Goal: Complete application form

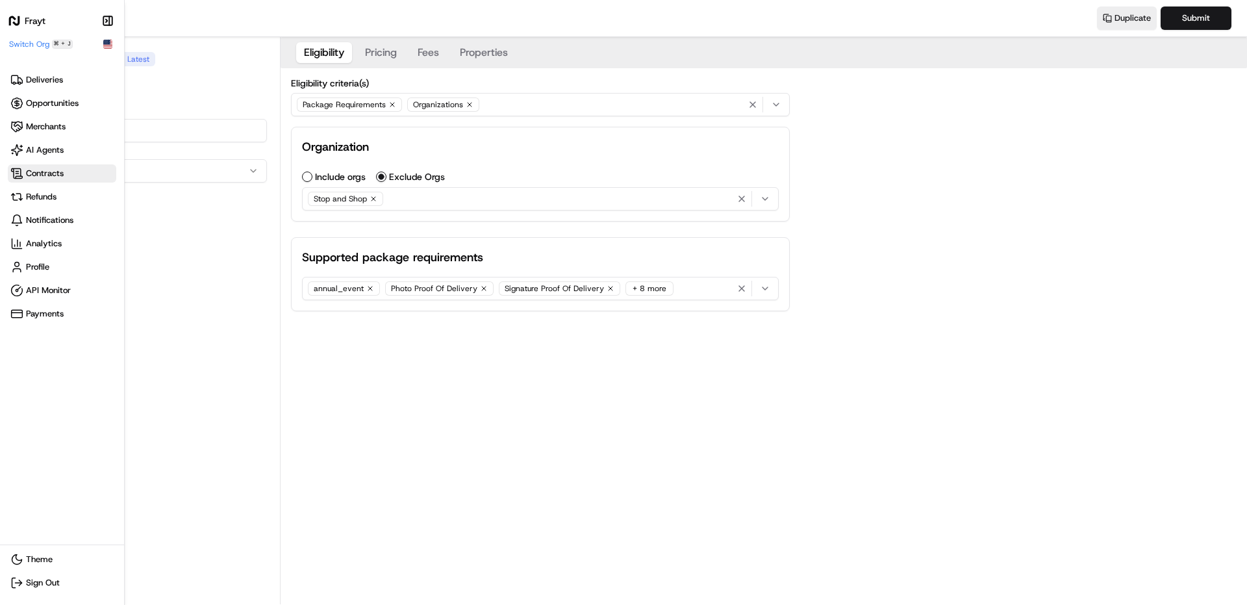
click at [23, 175] on span "Contracts" at bounding box center [61, 173] width 103 height 13
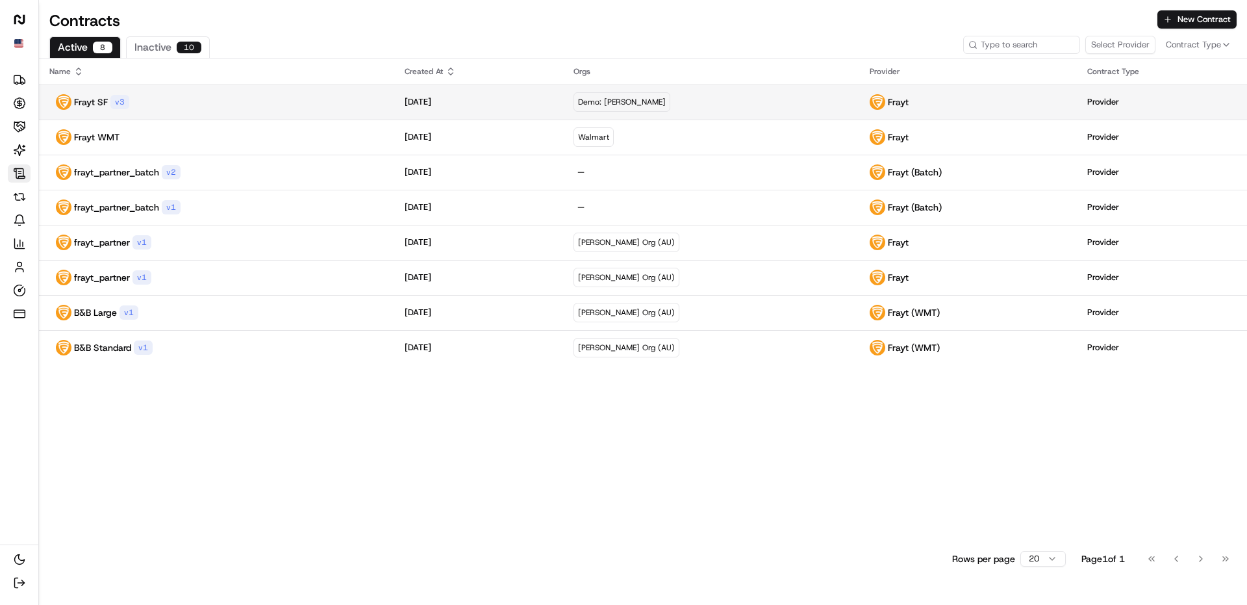
click at [171, 99] on div "Frayt SF v 3" at bounding box center [216, 102] width 334 height 16
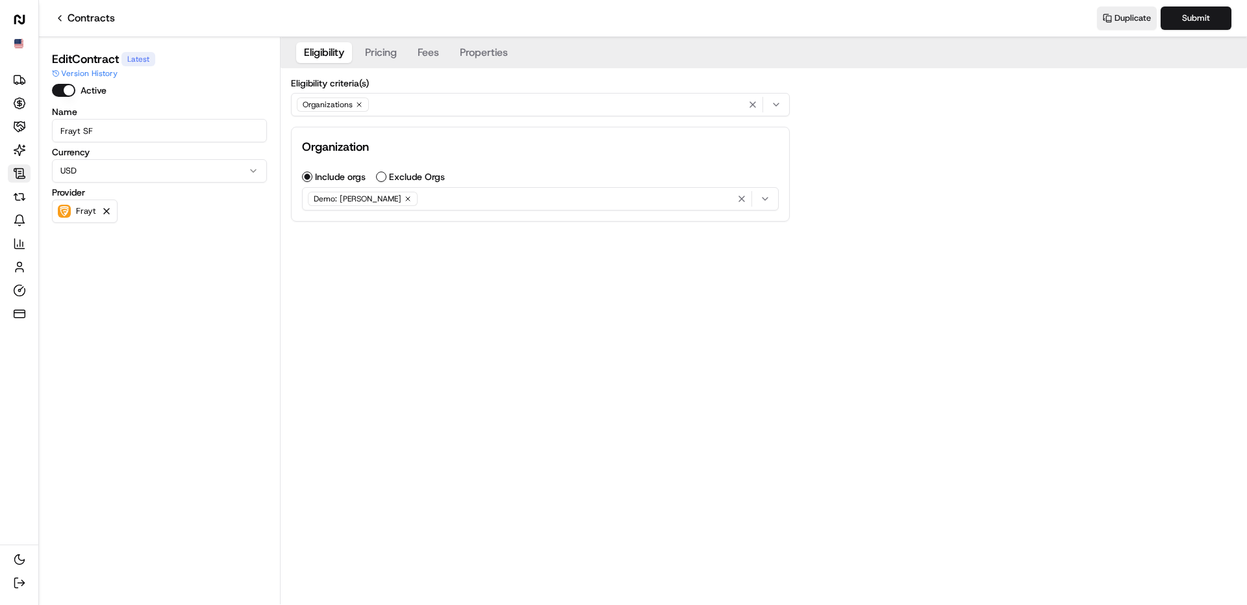
drag, startPoint x: 78, startPoint y: 133, endPoint x: 205, endPoint y: 133, distance: 126.7
click at [205, 133] on input "Frayt SF" at bounding box center [159, 130] width 215 height 23
type input "Frayt"
click at [381, 57] on button "Pricing" at bounding box center [380, 52] width 47 height 21
click at [435, 57] on button "Fees" at bounding box center [428, 52] width 37 height 21
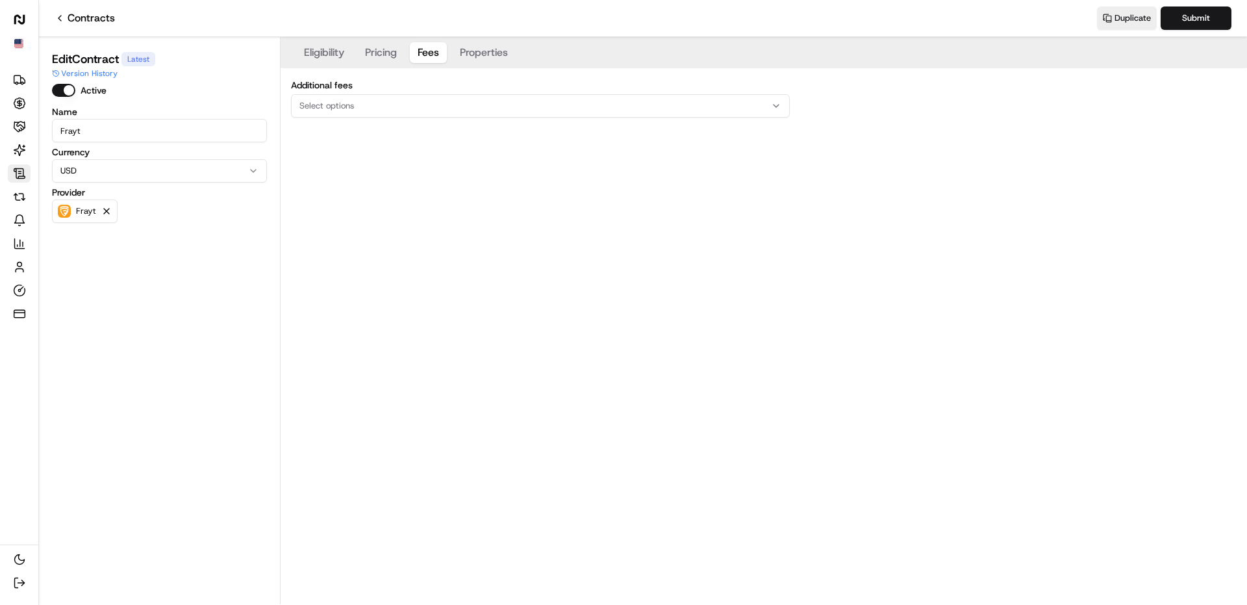
click at [483, 57] on button "Properties" at bounding box center [484, 52] width 64 height 21
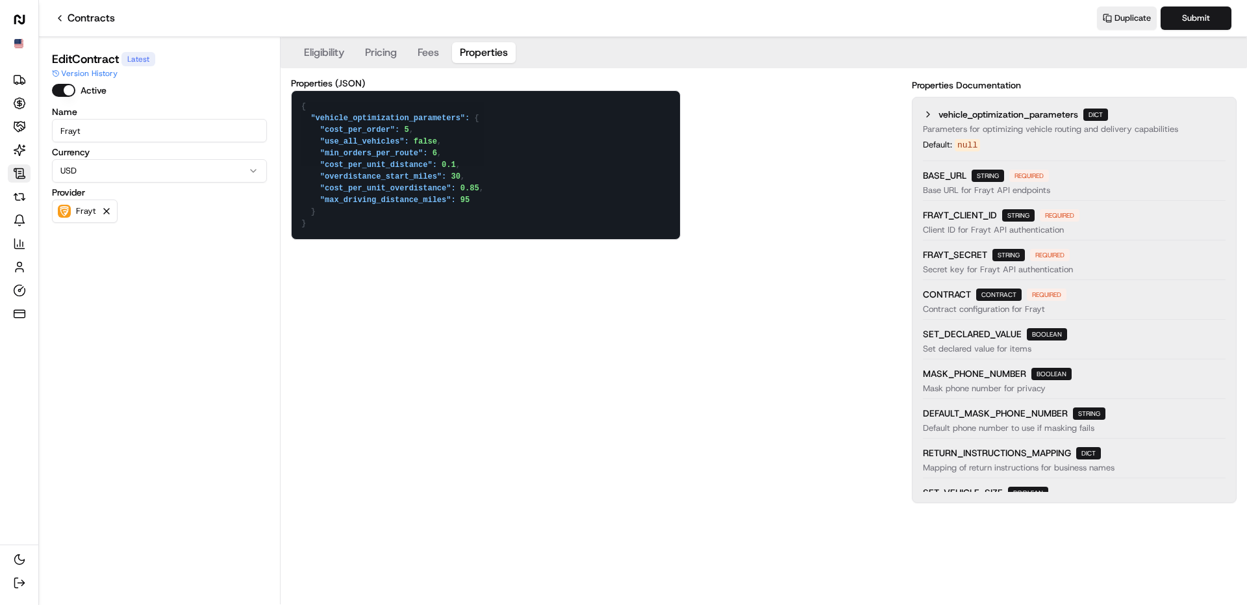
click at [303, 55] on button "Eligibility" at bounding box center [324, 52] width 56 height 21
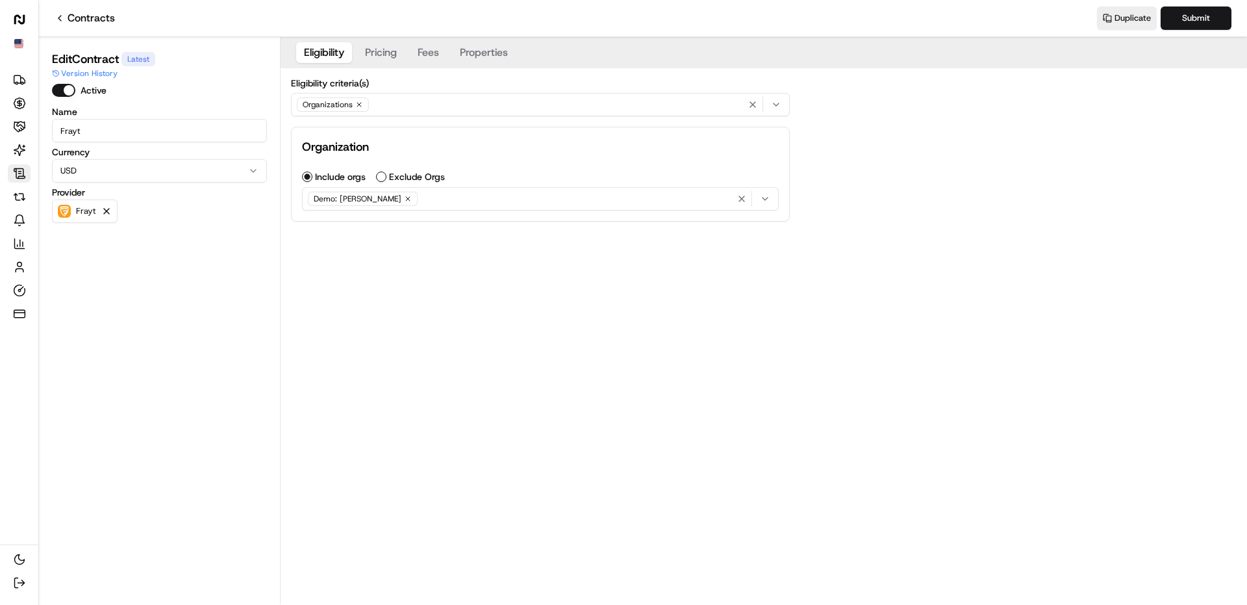
click at [454, 61] on button "Properties" at bounding box center [484, 52] width 64 height 21
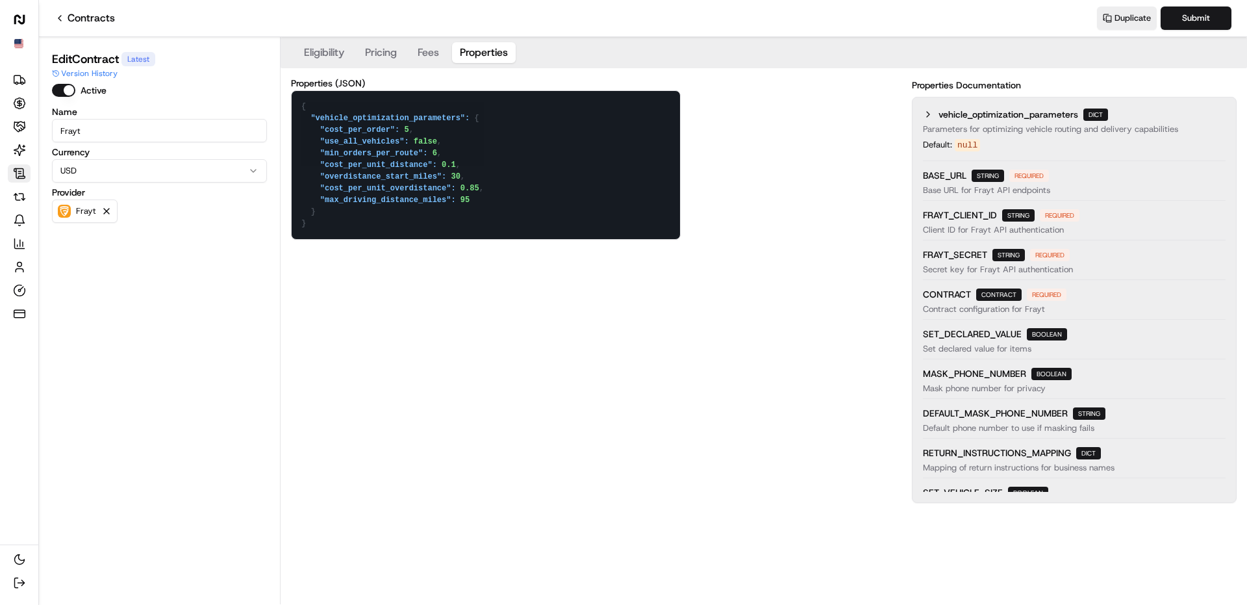
click at [436, 153] on textarea "{ "vehicle_optimization_parameters": { "cost_per_order": 5, "use_all_vehicles":…" at bounding box center [486, 165] width 388 height 148
type textarea "{ "vehicle_optimization_parameters": { "cost_per_order": 5, "use_all_vehicles":…"
click at [678, 249] on div "Properties (JSON) { "vehicle_optimization_parameters": { "cost_per_order": 5, "…" at bounding box center [764, 291] width 946 height 424
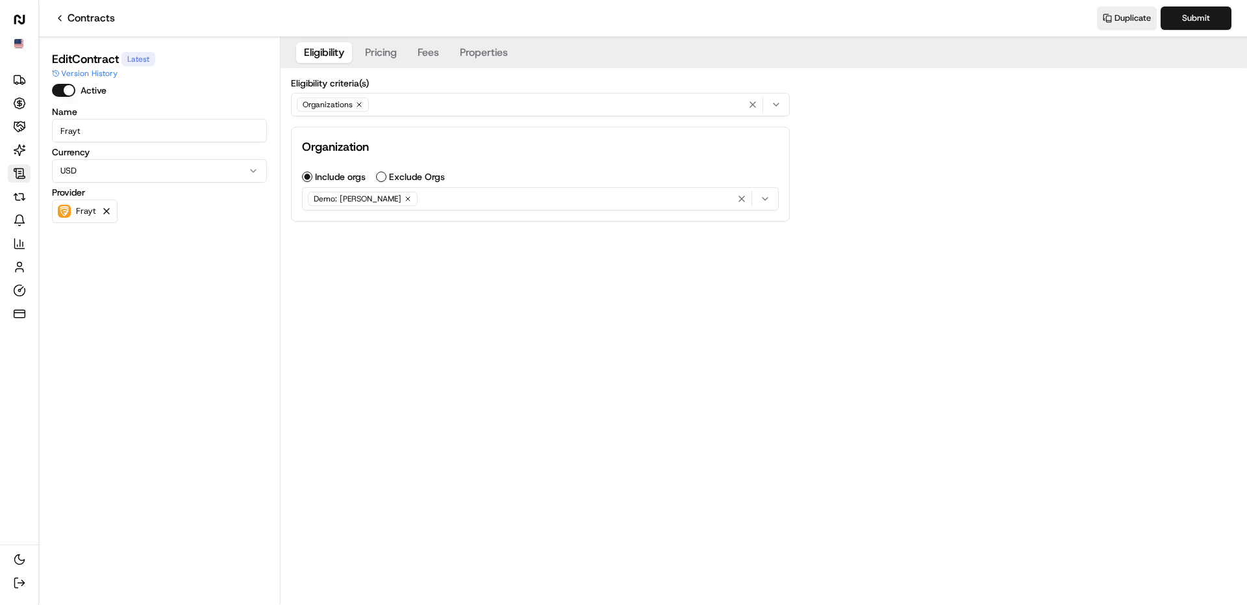
click at [325, 59] on button "Eligibility" at bounding box center [324, 52] width 56 height 21
click at [463, 194] on div "Demo: [PERSON_NAME]" at bounding box center [540, 198] width 470 height 19
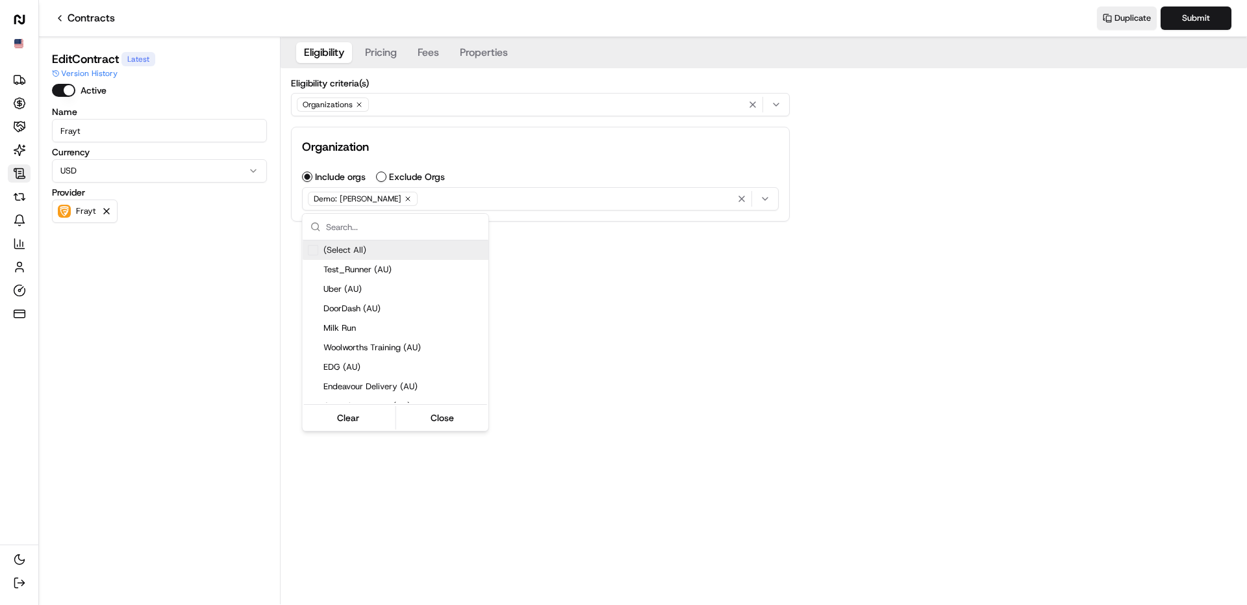
click at [481, 205] on html "Frayt Deliveries Opportunities Merchants AI Agents Contracts Refunds Notificati…" at bounding box center [623, 302] width 1247 height 605
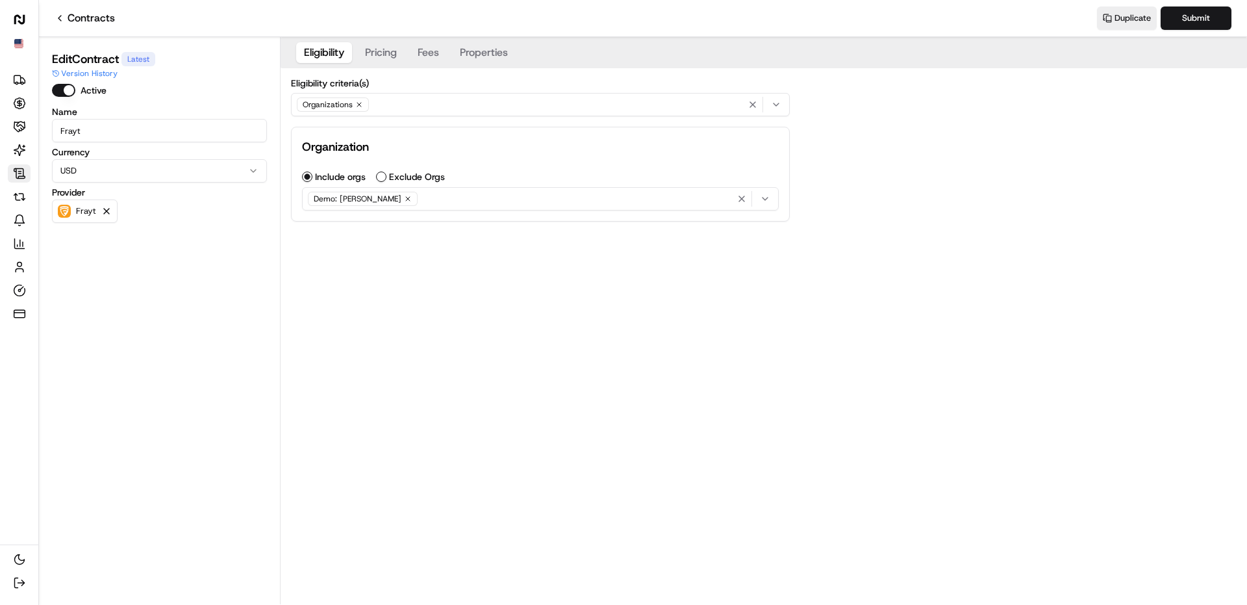
click at [475, 200] on div "Demo: [PERSON_NAME]" at bounding box center [540, 198] width 470 height 19
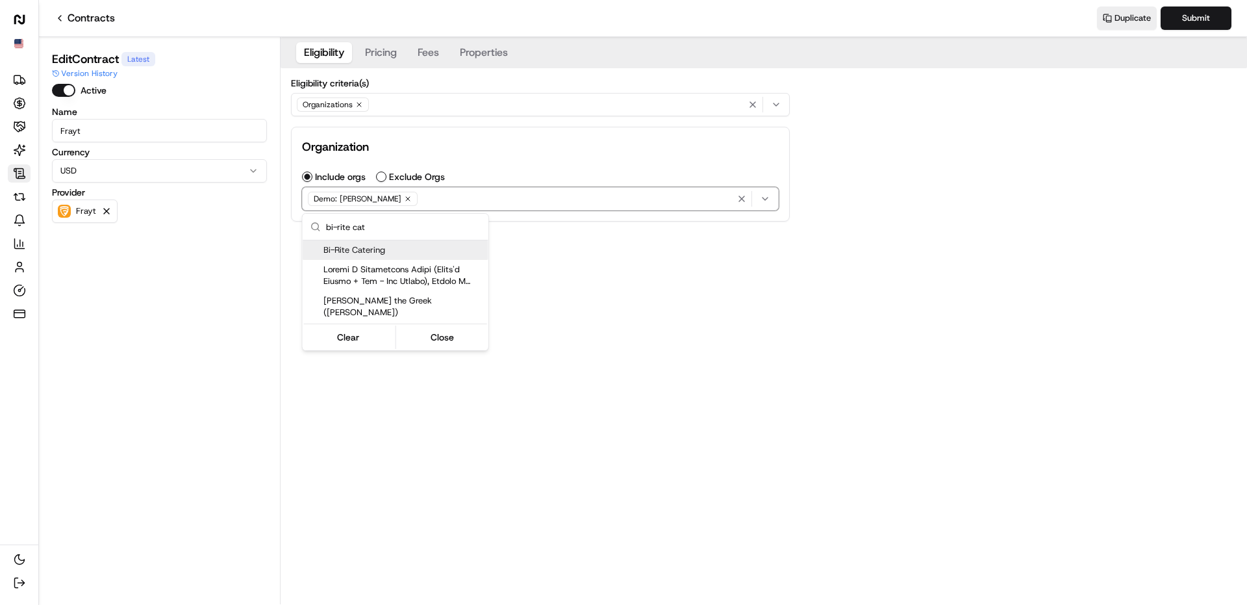
type input "bi-rite cat"
click at [379, 251] on span "Bi-Rite Catering" at bounding box center [403, 250] width 160 height 12
click at [668, 277] on html "Frayt Deliveries Opportunities Merchants AI Agents Contracts Refunds Notificati…" at bounding box center [623, 302] width 1247 height 605
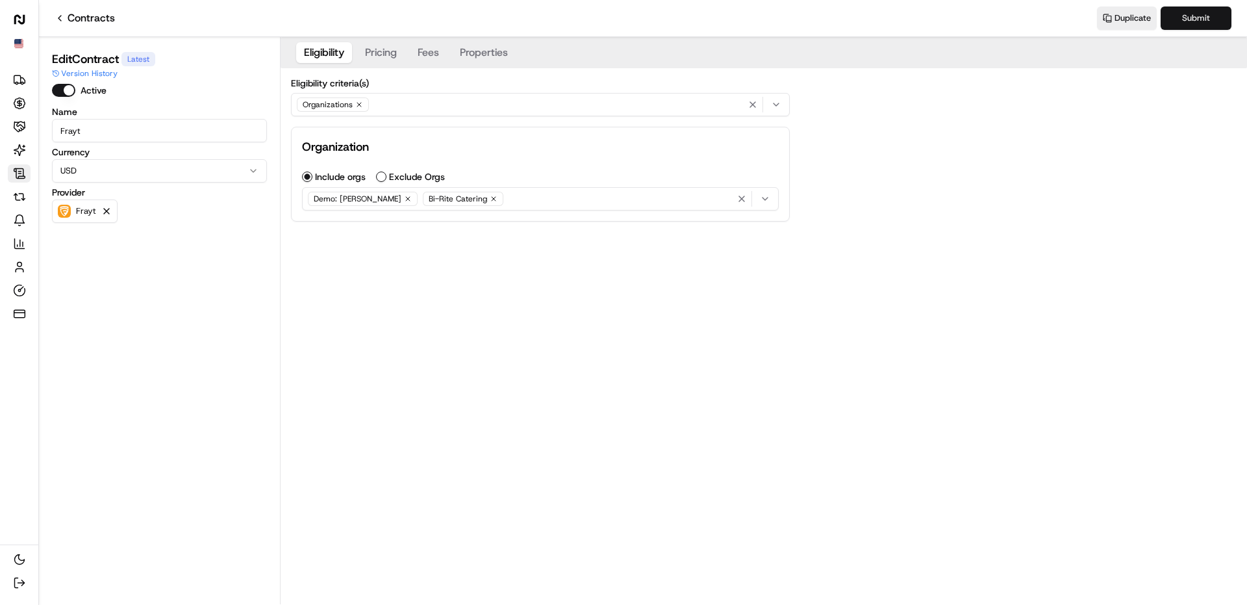
click at [1191, 19] on button "Submit" at bounding box center [1196, 17] width 71 height 23
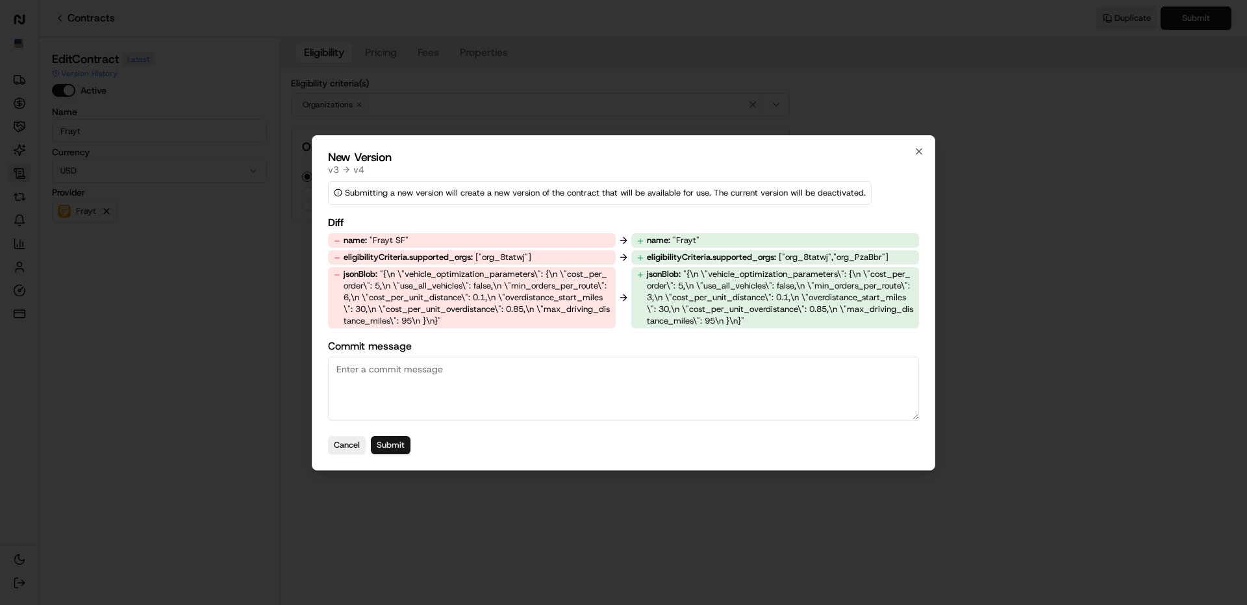
click at [401, 441] on button "Submit" at bounding box center [391, 445] width 40 height 18
